Goal: Task Accomplishment & Management: Manage account settings

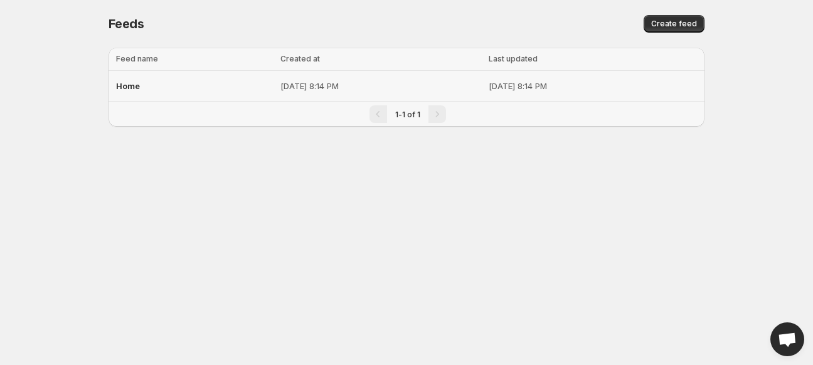
click at [499, 78] on td "[DATE] 8:14 PM" at bounding box center [594, 86] width 219 height 31
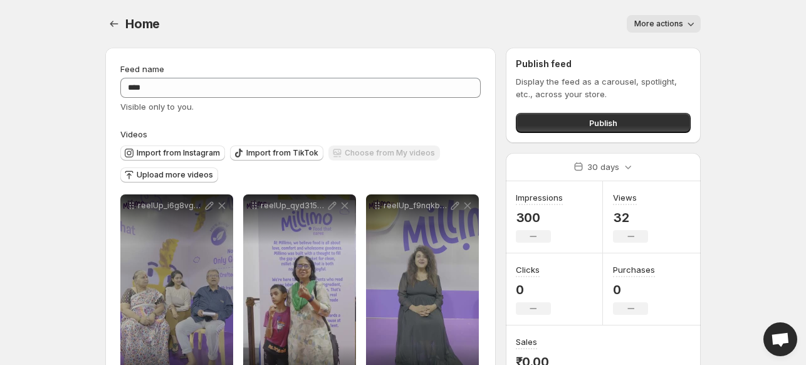
click at [685, 19] on icon "button" at bounding box center [691, 24] width 13 height 13
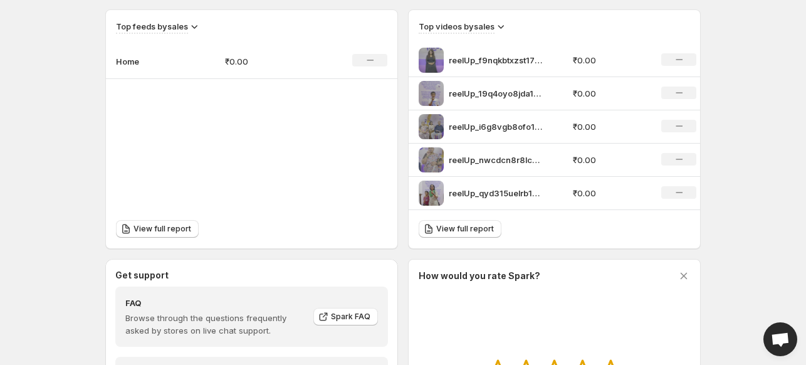
scroll to position [434, 0]
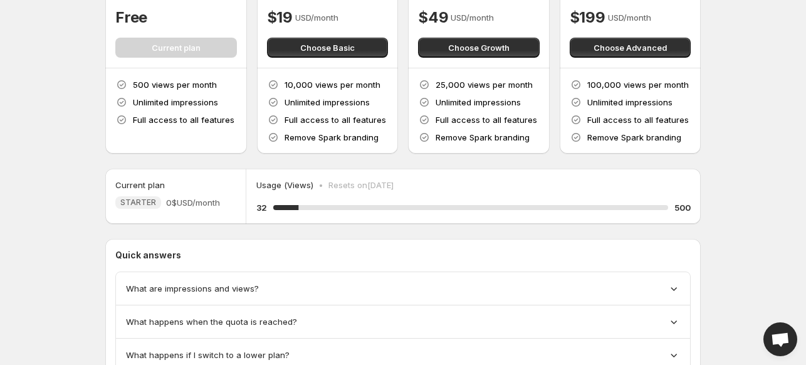
scroll to position [108, 0]
